Goal: Information Seeking & Learning: Learn about a topic

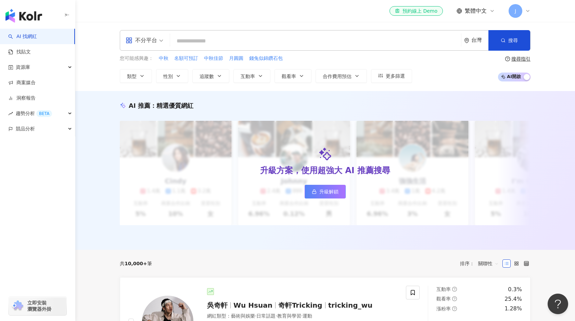
click at [525, 11] on div "J" at bounding box center [520, 11] width 22 height 14
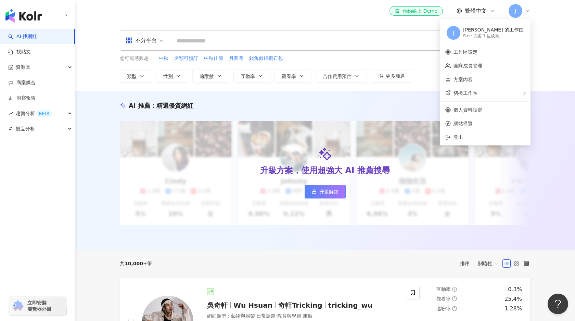
click at [508, 36] on div "Free 方案 - 1 位成員" at bounding box center [493, 36] width 61 height 6
click at [207, 42] on input "search" at bounding box center [316, 41] width 286 height 13
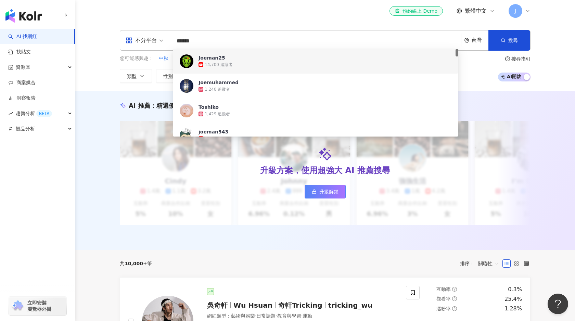
click at [157, 41] on span "不分平台" at bounding box center [145, 40] width 38 height 11
type input "******"
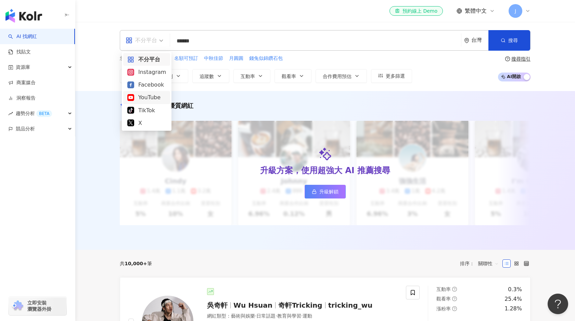
click at [154, 96] on div "YouTube" at bounding box center [146, 97] width 39 height 9
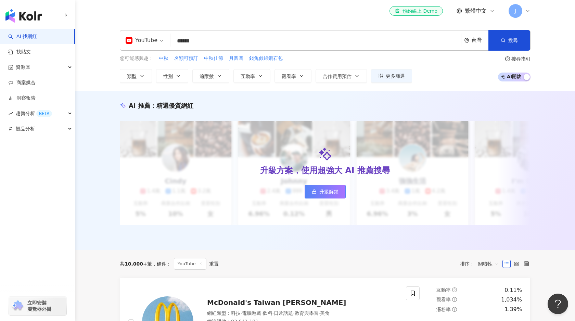
click at [225, 41] on input "******" at bounding box center [315, 41] width 285 height 13
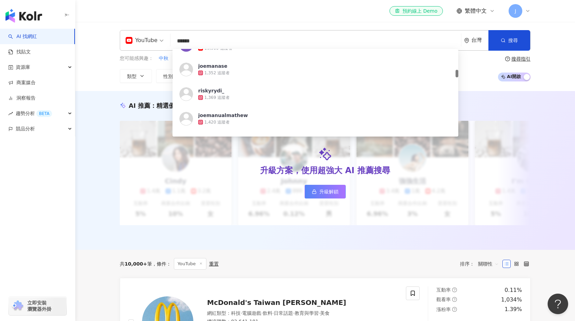
scroll to position [243, 0]
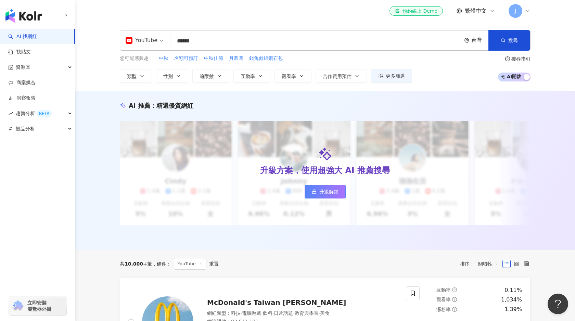
click at [529, 11] on icon at bounding box center [527, 10] width 5 height 5
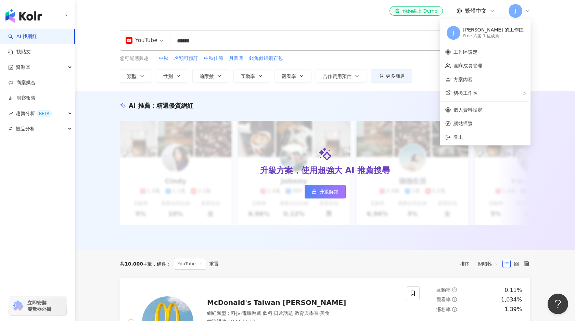
click at [509, 30] on div "[PERSON_NAME] 的工作區" at bounding box center [493, 30] width 61 height 7
click at [473, 79] on link "方案內容" at bounding box center [463, 79] width 19 height 5
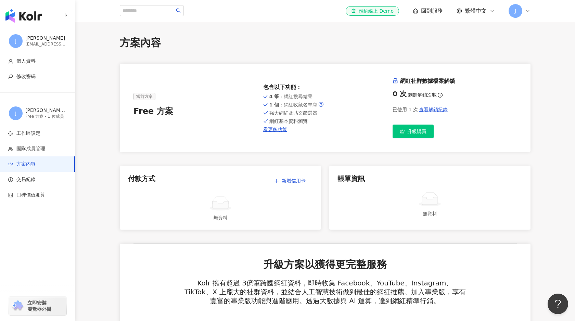
click at [529, 13] on icon at bounding box center [527, 10] width 5 height 5
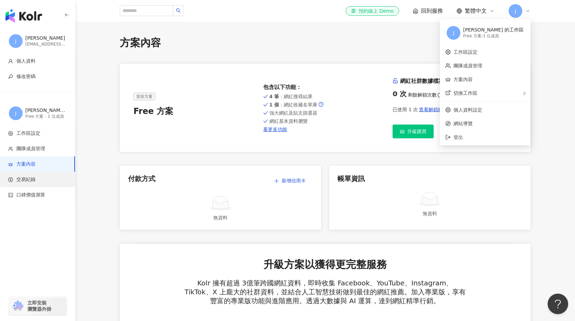
click at [30, 182] on span "交易紀錄" at bounding box center [25, 179] width 19 height 7
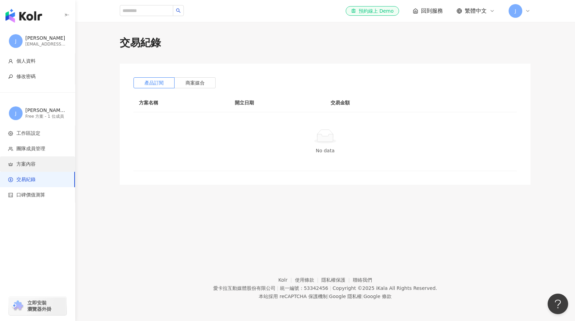
click at [33, 163] on span "方案內容" at bounding box center [25, 164] width 19 height 7
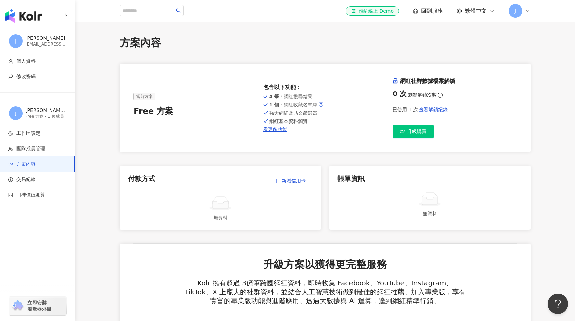
click at [24, 40] on div "[PERSON_NAME] [EMAIL_ADDRESS][DOMAIN_NAME]" at bounding box center [37, 41] width 75 height 25
click at [27, 13] on img "button" at bounding box center [23, 16] width 37 height 14
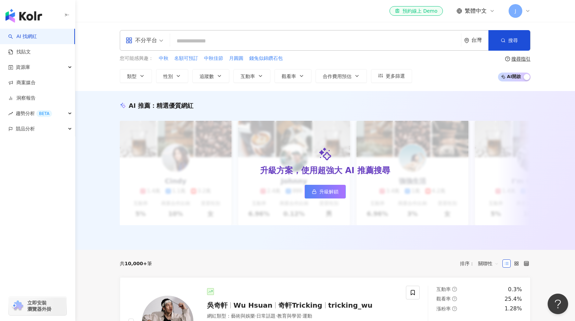
click at [529, 10] on icon at bounding box center [527, 10] width 5 height 5
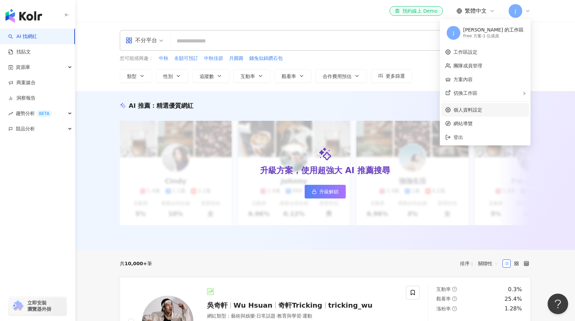
click at [483, 112] on link "個人資料設定" at bounding box center [468, 109] width 29 height 5
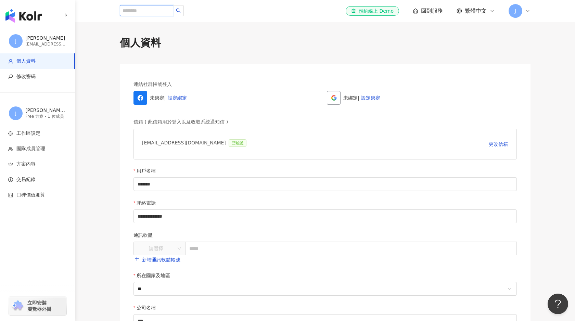
click at [158, 13] on input "search" at bounding box center [146, 10] width 53 height 11
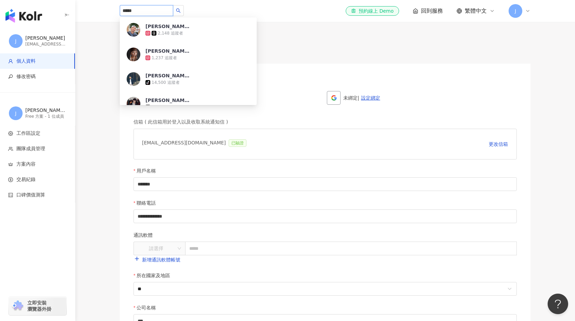
type input "******"
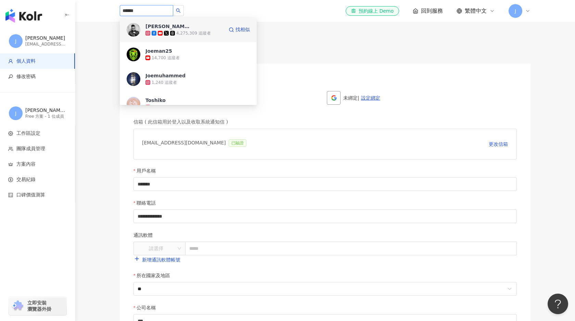
click at [130, 31] on img at bounding box center [134, 30] width 14 height 14
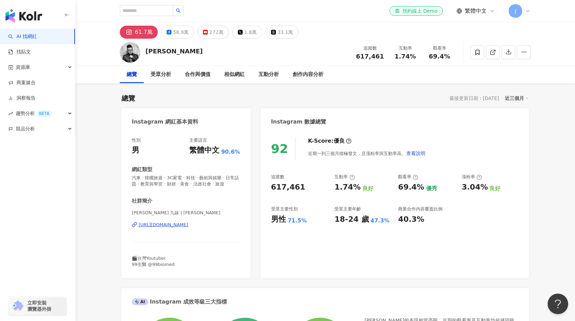
scroll to position [63, 0]
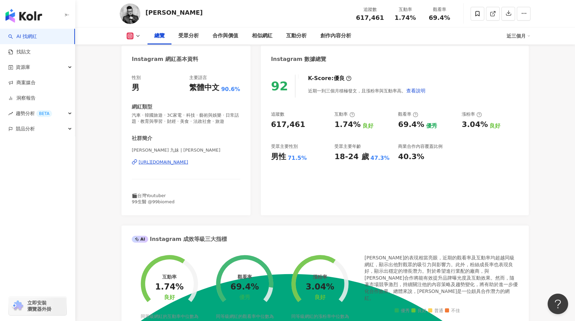
click at [136, 35] on icon at bounding box center [137, 35] width 5 height 5
click at [138, 80] on button "YouTube" at bounding box center [144, 80] width 41 height 10
